Goal: Information Seeking & Learning: Learn about a topic

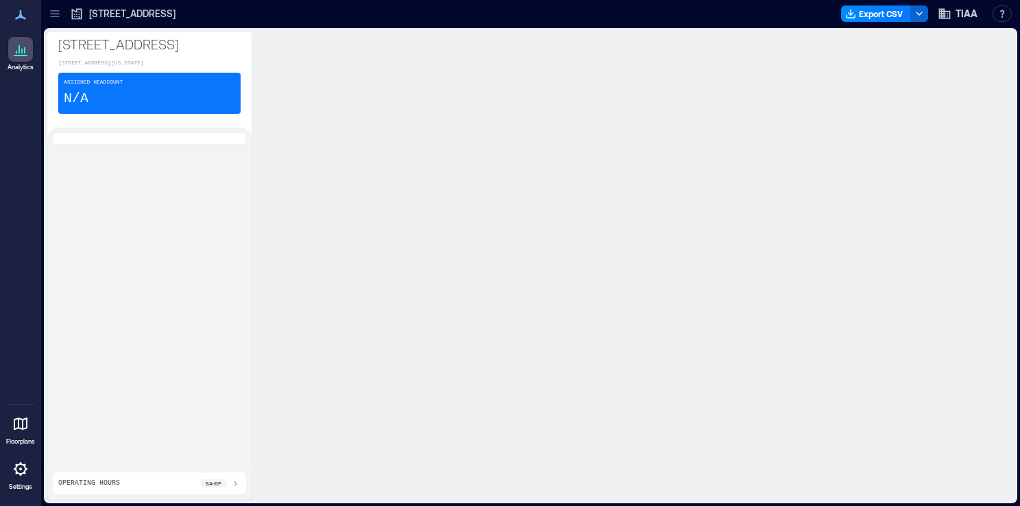
click at [17, 51] on icon at bounding box center [20, 49] width 16 height 16
click at [77, 15] on icon at bounding box center [77, 14] width 14 height 14
click at [21, 48] on icon at bounding box center [20, 49] width 16 height 16
click at [58, 12] on icon at bounding box center [55, 14] width 14 height 14
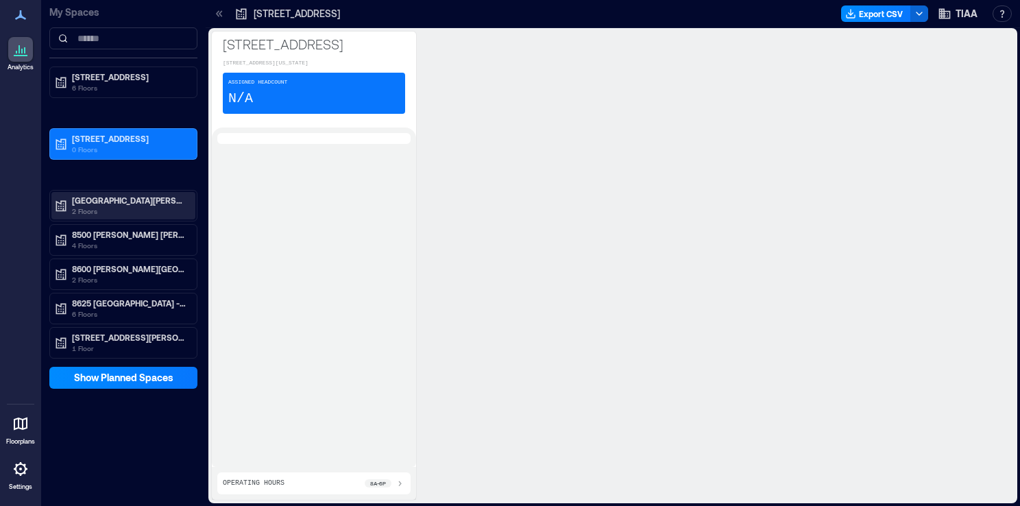
click at [110, 204] on p "[GEOGRAPHIC_DATA][PERSON_NAME][PERSON_NAME] - CLT" at bounding box center [129, 200] width 115 height 11
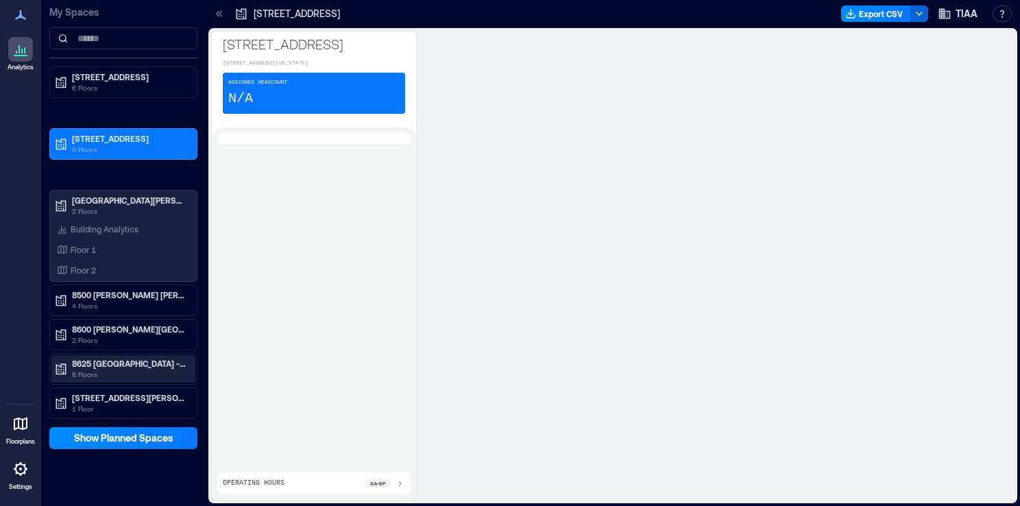
click at [112, 363] on p "8625 [GEOGRAPHIC_DATA] - CLT" at bounding box center [129, 363] width 115 height 11
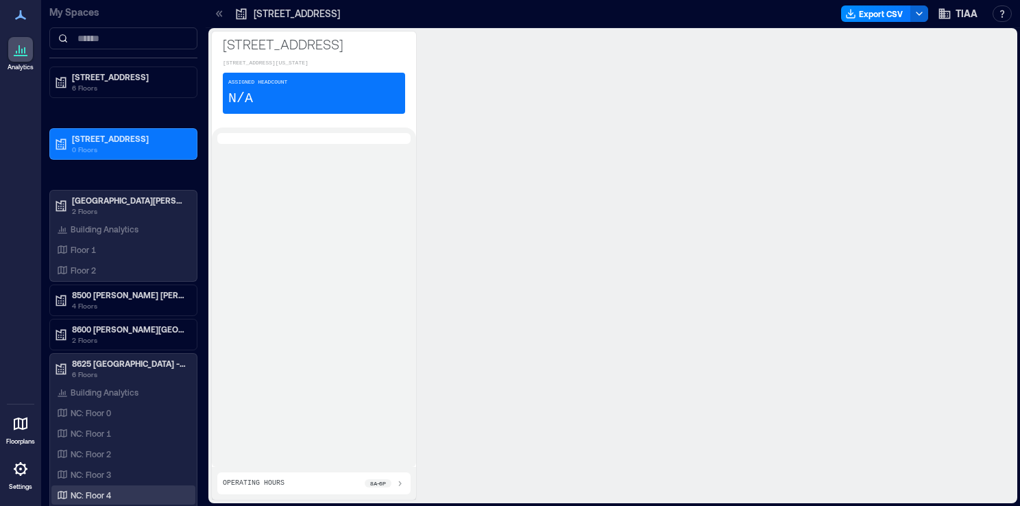
click at [89, 490] on p "NC: Floor 4" at bounding box center [91, 495] width 40 height 11
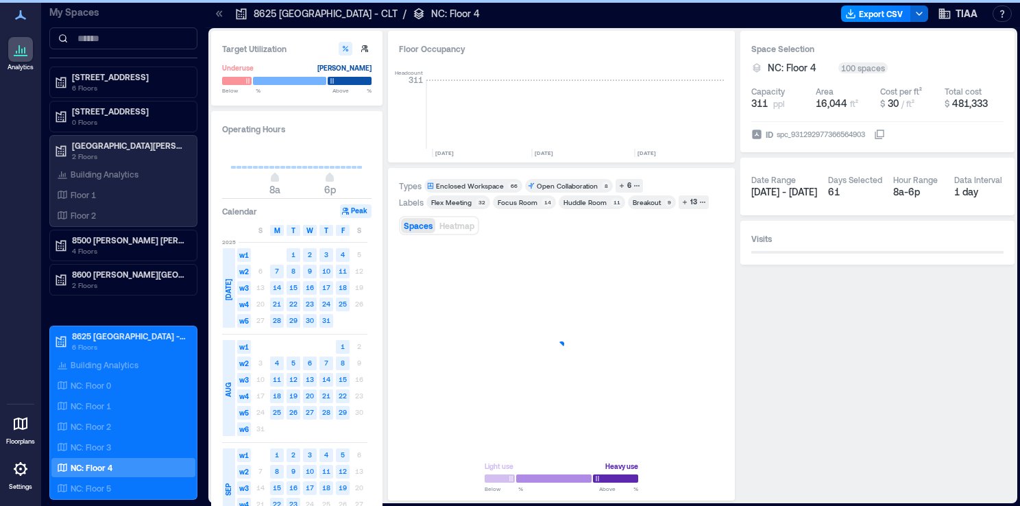
scroll to position [0, 2710]
